Goal: Task Accomplishment & Management: Use online tool/utility

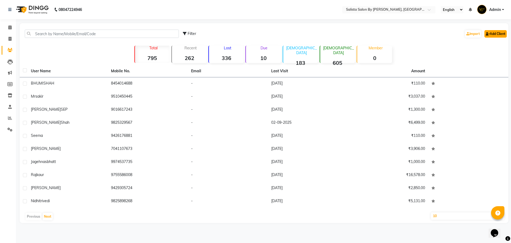
click at [490, 32] on link "Add Client" at bounding box center [495, 33] width 22 height 7
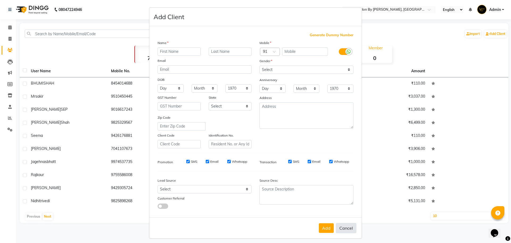
click at [343, 228] on button "Cancel" at bounding box center [346, 228] width 20 height 10
select select
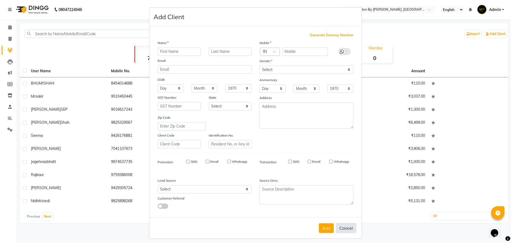
select select
checkbox input "false"
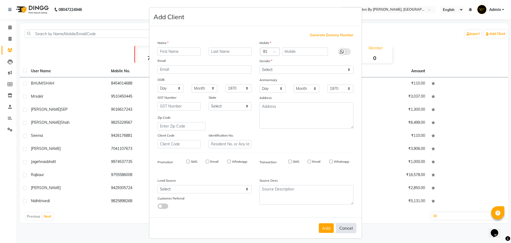
checkbox input "false"
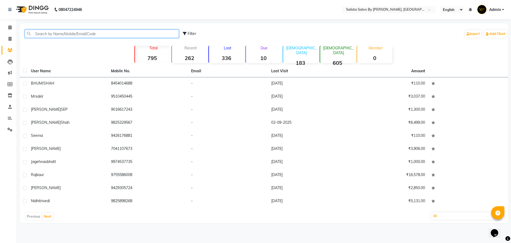
click at [165, 34] on input "text" at bounding box center [102, 34] width 154 height 8
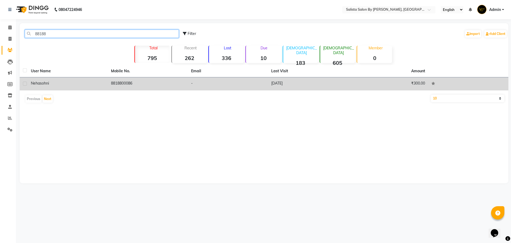
type input "88188"
click at [213, 80] on td "-" at bounding box center [228, 83] width 80 height 13
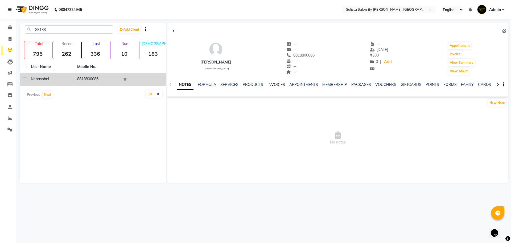
click at [278, 85] on link "INVOICES" at bounding box center [277, 84] width 18 height 5
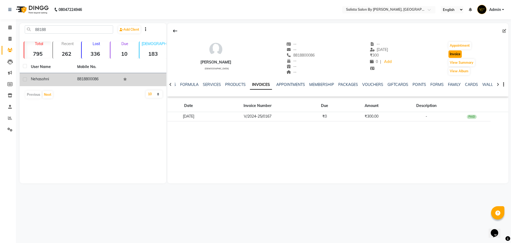
click at [456, 56] on button "Invoice" at bounding box center [455, 53] width 13 height 7
select select "6878"
select select "service"
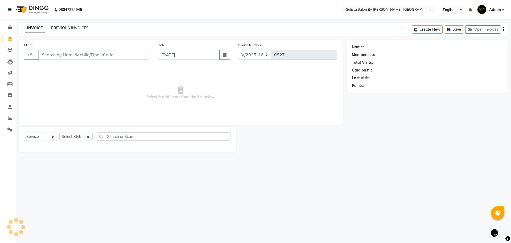
type input "8818800086"
click at [69, 134] on select "Select Stylist AMIT [PERSON_NAME] kantibbai [PERSON_NAME] [PERSON_NAME] [PERSON…" at bounding box center [80, 136] width 43 height 8
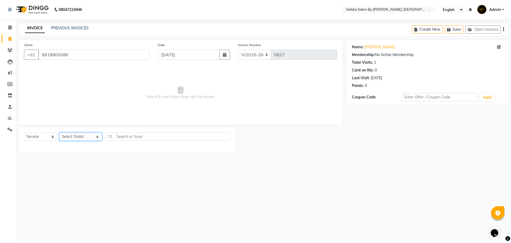
select select "69301"
click at [59, 132] on select "Select Stylist AMIT [PERSON_NAME] kantibbai [PERSON_NAME] [PERSON_NAME] [PERSON…" at bounding box center [80, 136] width 43 height 8
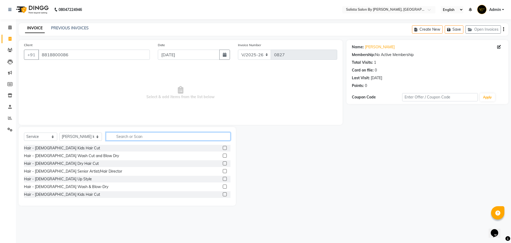
click at [128, 132] on input "text" at bounding box center [168, 136] width 125 height 8
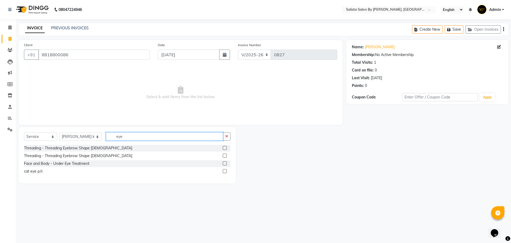
type input "eye"
click at [225, 155] on label at bounding box center [225, 155] width 4 height 4
click at [225, 155] on input "checkbox" at bounding box center [224, 155] width 3 height 3
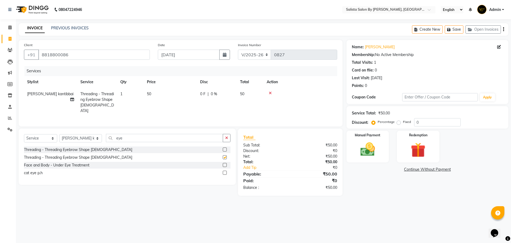
checkbox input "false"
click at [151, 136] on input "eye" at bounding box center [164, 138] width 117 height 8
type input "e"
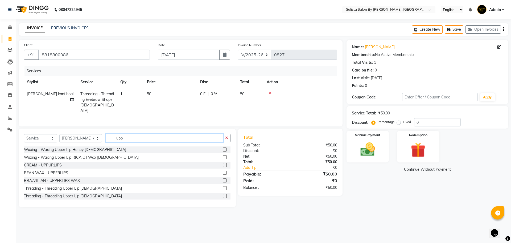
type input "upp"
click at [223, 194] on label at bounding box center [225, 196] width 4 height 4
click at [223, 194] on input "checkbox" at bounding box center [224, 195] width 3 height 3
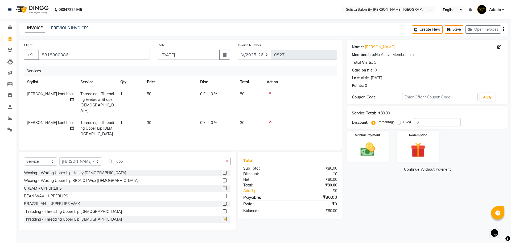
checkbox input "false"
drag, startPoint x: 150, startPoint y: 161, endPoint x: 148, endPoint y: 158, distance: 3.5
click at [149, 161] on input "upp" at bounding box center [164, 161] width 117 height 8
type input "u"
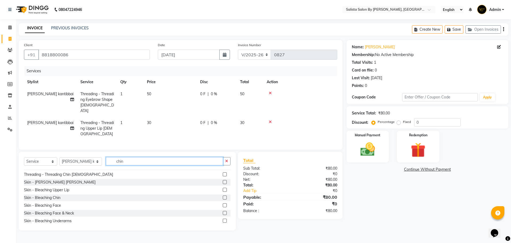
scroll to position [53, 0]
type input "chin"
click at [223, 172] on label at bounding box center [225, 173] width 4 height 4
click at [223, 172] on input "checkbox" at bounding box center [224, 173] width 3 height 3
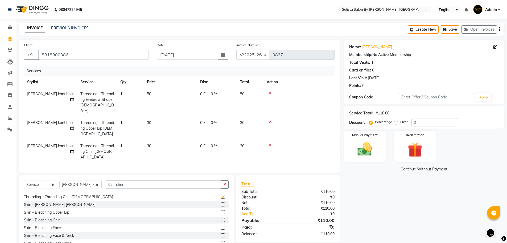
checkbox input "false"
click at [365, 140] on div "Manual Payment" at bounding box center [365, 146] width 44 height 33
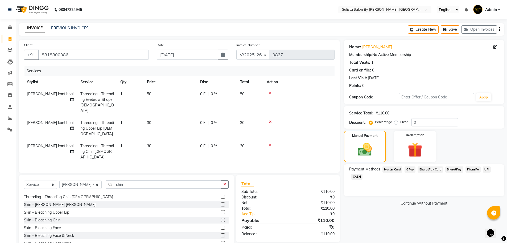
click at [359, 175] on span "CASH" at bounding box center [356, 176] width 11 height 6
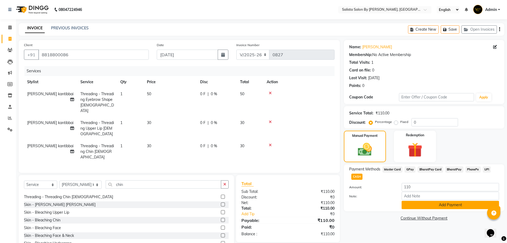
click at [459, 201] on button "Add Payment" at bounding box center [450, 204] width 97 height 8
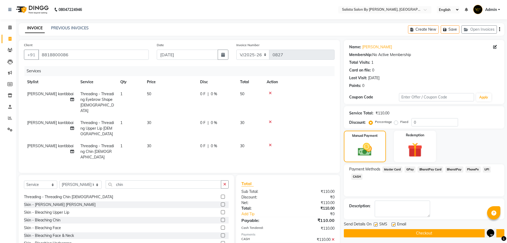
click at [449, 229] on button "Checkout" at bounding box center [424, 233] width 161 height 8
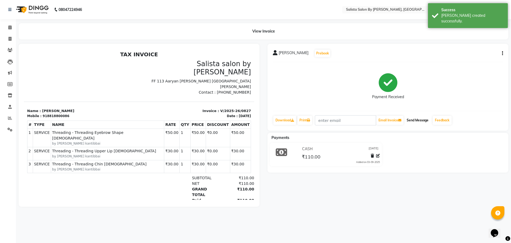
click at [420, 119] on button "Send Message" at bounding box center [418, 120] width 26 height 9
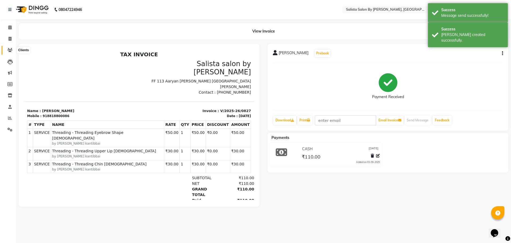
click at [9, 51] on icon at bounding box center [9, 50] width 5 height 4
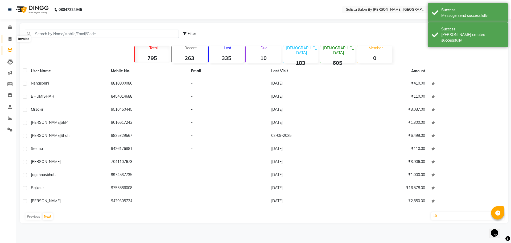
click at [13, 41] on span at bounding box center [9, 39] width 9 height 6
select select "6878"
select select "service"
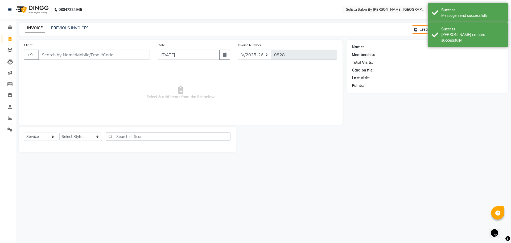
click at [66, 32] on div "INVOICE PREVIOUS INVOICES Create New Save Open Invoices" at bounding box center [264, 29] width 490 height 13
drag, startPoint x: 98, startPoint y: 23, endPoint x: 86, endPoint y: 31, distance: 15.1
click at [98, 23] on div "08047224946 Select Location × Salista Salon By [PERSON_NAME], Club O7 Road [PER…" at bounding box center [255, 121] width 511 height 243
click at [86, 31] on div "PREVIOUS INVOICES" at bounding box center [70, 28] width 38 height 6
click at [86, 29] on link "PREVIOUS INVOICES" at bounding box center [70, 28] width 38 height 5
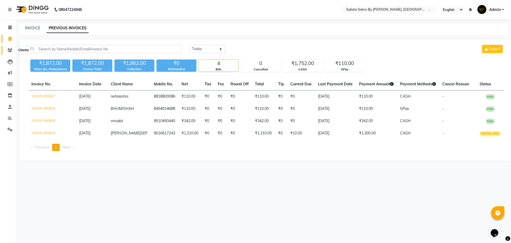
click at [9, 52] on span at bounding box center [9, 50] width 9 height 6
